Goal: Check status: Check status

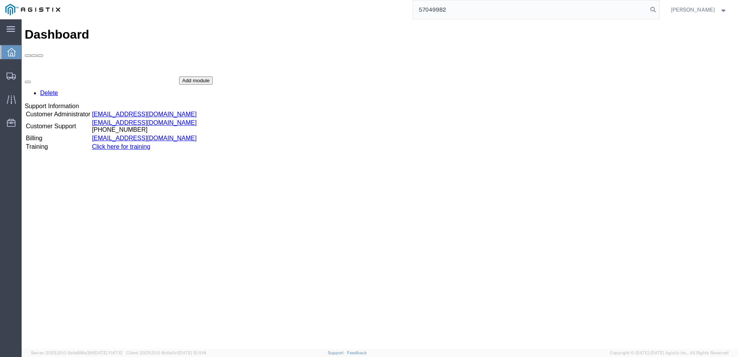
type input "57049982"
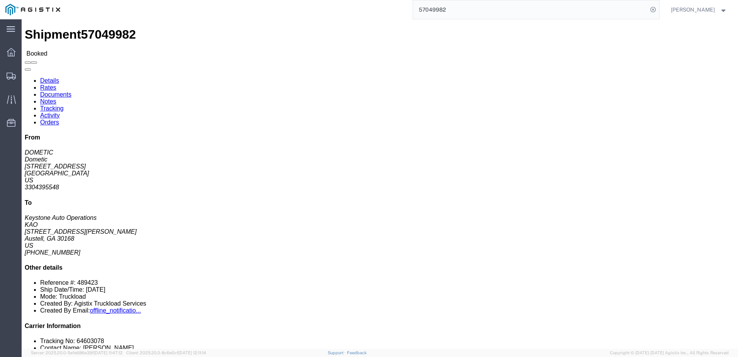
click link "Notes"
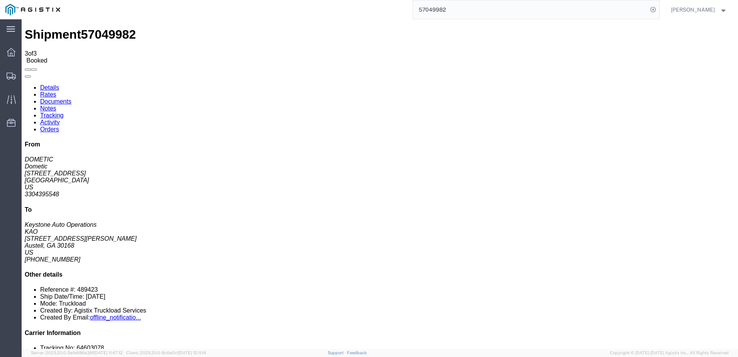
drag, startPoint x: 423, startPoint y: 118, endPoint x: 400, endPoint y: 186, distance: 71.2
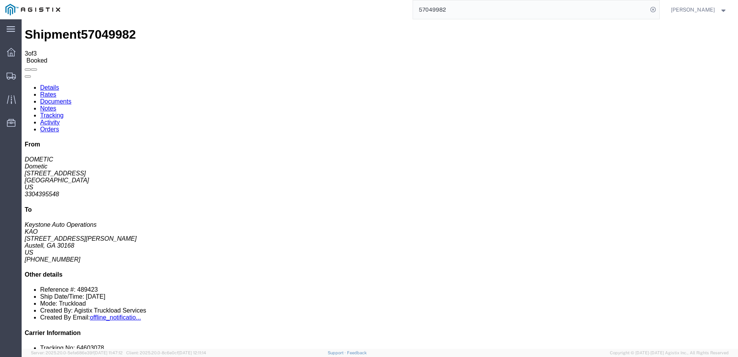
click at [49, 84] on link "Details" at bounding box center [49, 87] width 19 height 7
click link "Notes"
click at [47, 84] on link "Details" at bounding box center [49, 87] width 19 height 7
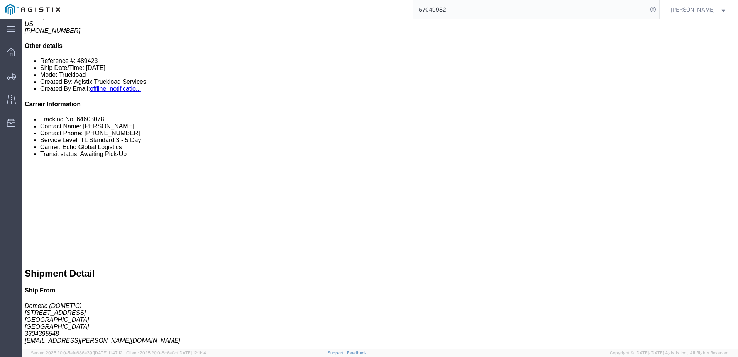
scroll to position [270, 0]
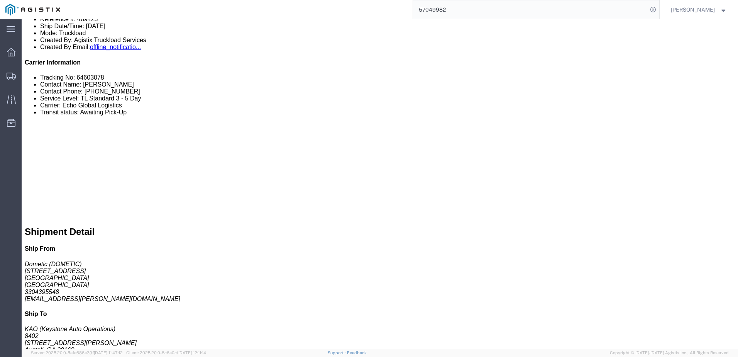
click link "Rates"
